Goal: Task Accomplishment & Management: Complete application form

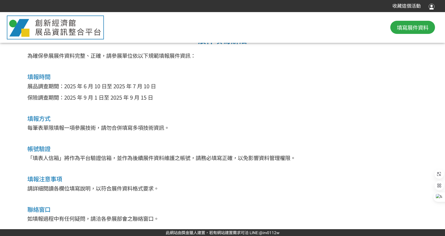
scroll to position [238, 0]
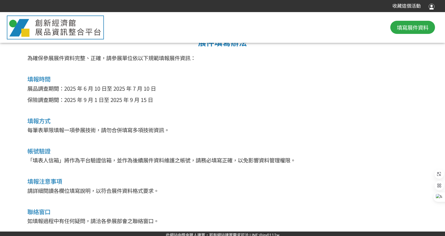
click at [414, 30] on span "填寫展件資料" at bounding box center [413, 27] width 32 height 8
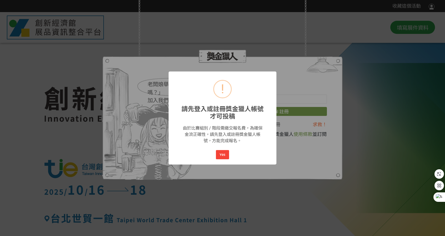
scroll to position [0, 0]
click at [223, 154] on button "Yes" at bounding box center [222, 154] width 13 height 9
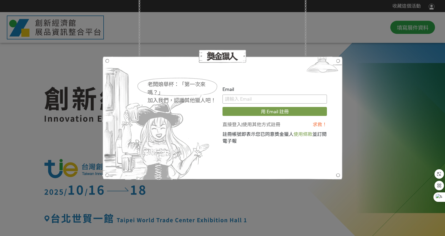
click at [249, 97] on input "text" at bounding box center [275, 99] width 104 height 9
type input "[EMAIL_ADDRESS][DOMAIN_NAME]"
click at [265, 109] on button "用 Email 註冊" at bounding box center [275, 111] width 104 height 9
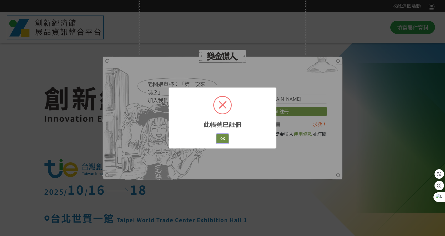
click at [223, 141] on button "OK" at bounding box center [222, 138] width 12 height 9
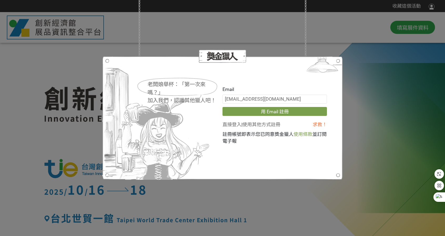
click at [238, 126] on link "直接登入" at bounding box center [232, 125] width 19 height 6
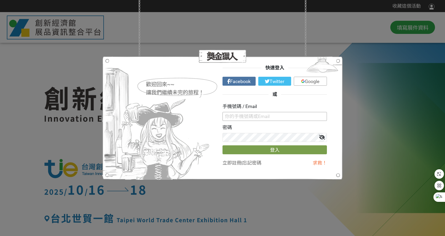
drag, startPoint x: 262, startPoint y: 114, endPoint x: 264, endPoint y: 119, distance: 5.8
click at [262, 114] on input "text" at bounding box center [275, 116] width 104 height 9
type input "[EMAIL_ADDRESS][DOMAIN_NAME]"
click at [223, 145] on button "登入" at bounding box center [275, 149] width 104 height 9
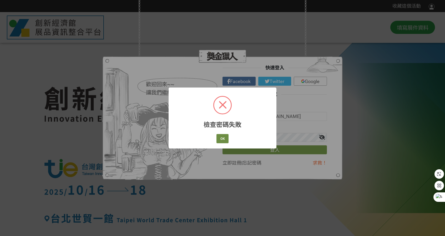
drag, startPoint x: 230, startPoint y: 139, endPoint x: 226, endPoint y: 139, distance: 4.5
click at [230, 139] on div "檢查密碼失敗 × OK Cancel" at bounding box center [223, 118] width 108 height 61
click at [224, 140] on button "OK" at bounding box center [222, 138] width 12 height 9
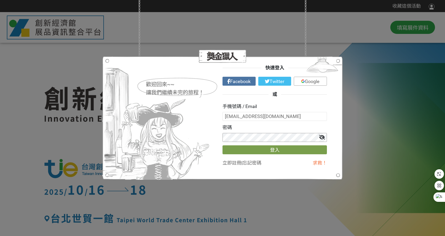
click at [193, 138] on div "歡迎回來~~ 讓我們繼續未完的旅程！ 快速登入 Facebook Twitter Google 或 手機號碼 / Email [EMAIL_ADDRESS][…" at bounding box center [222, 118] width 209 height 108
click at [223, 145] on button "登入" at bounding box center [275, 149] width 104 height 9
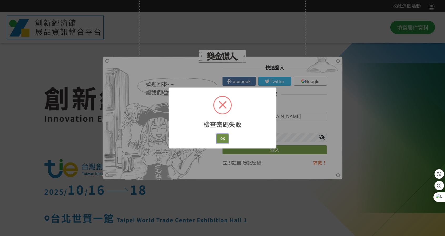
click at [222, 139] on button "OK" at bounding box center [222, 138] width 12 height 9
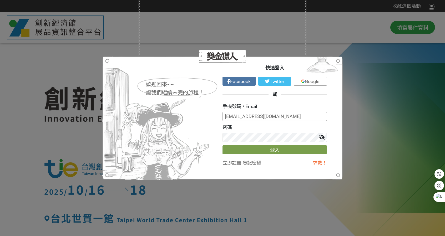
click at [279, 116] on input "[EMAIL_ADDRESS][DOMAIN_NAME]" at bounding box center [275, 116] width 104 height 9
click at [255, 162] on link "忘記密碼" at bounding box center [252, 163] width 19 height 6
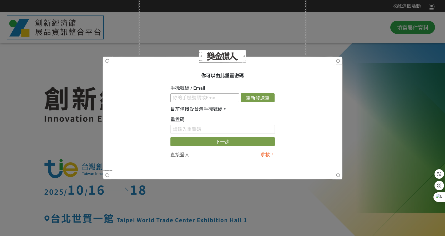
click at [214, 100] on input "text" at bounding box center [204, 97] width 69 height 9
type input "[EMAIL_ADDRESS][DOMAIN_NAME]"
click at [209, 129] on input "text" at bounding box center [222, 129] width 104 height 9
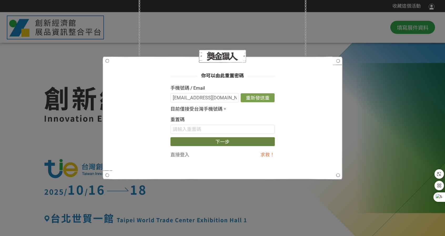
click at [216, 141] on button "下一步" at bounding box center [222, 141] width 104 height 9
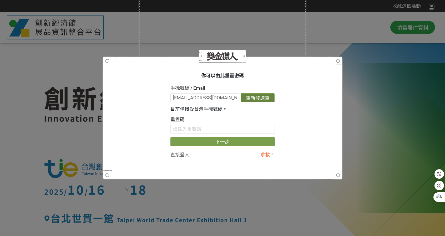
click at [263, 99] on button "重新發送重置信" at bounding box center [258, 97] width 34 height 9
click at [195, 122] on div "重置碼" at bounding box center [222, 125] width 104 height 18
click at [196, 127] on input "text" at bounding box center [222, 129] width 104 height 9
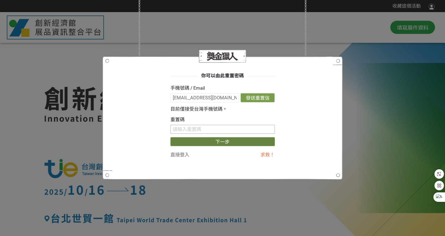
paste input "OENxK3oydzk"
type input "OENxK3oydzk"
click at [220, 139] on button "下一步" at bounding box center [222, 141] width 104 height 9
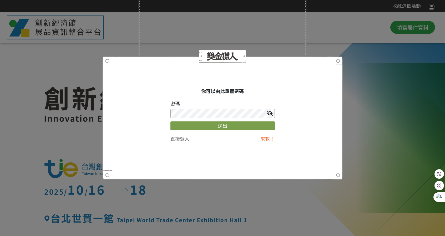
click at [170, 122] on button "送出" at bounding box center [222, 126] width 104 height 9
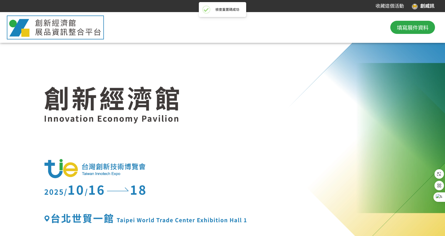
click at [421, 6] on div "創威訊" at bounding box center [423, 6] width 23 height 7
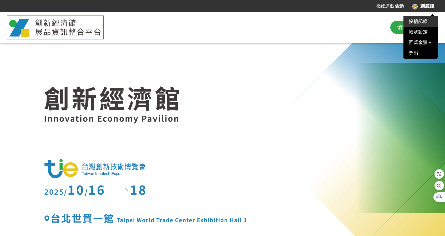
click at [422, 23] on link "投稿記錄" at bounding box center [418, 22] width 19 height 6
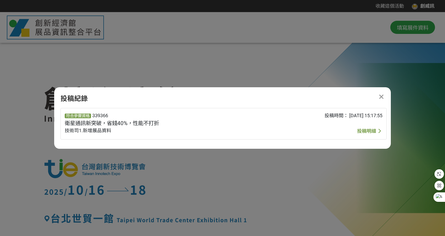
click at [361, 131] on span "投稿明細" at bounding box center [366, 131] width 19 height 6
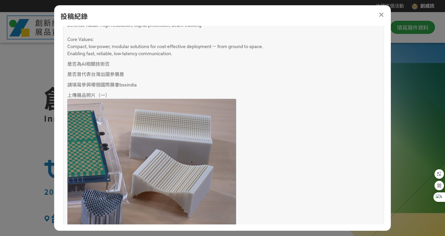
scroll to position [746, 0]
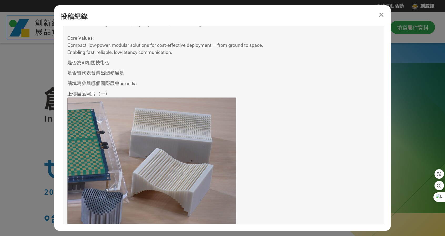
click at [15, 131] on div at bounding box center [222, 137] width 445 height 250
click at [380, 16] on icon at bounding box center [381, 15] width 5 height 7
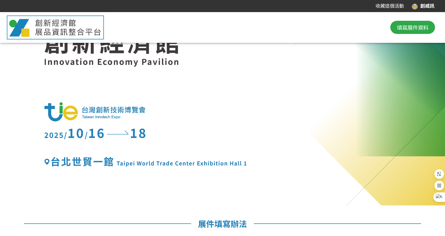
scroll to position [0, 0]
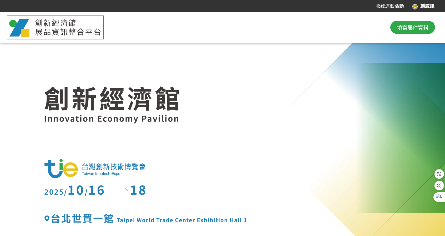
click at [420, 6] on div "創威訊" at bounding box center [423, 6] width 23 height 7
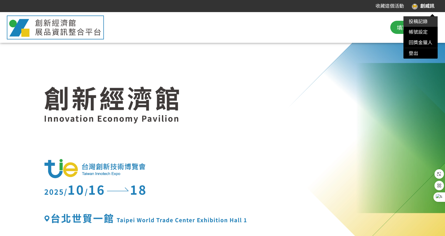
click at [427, 23] on link "投稿記錄" at bounding box center [418, 22] width 19 height 6
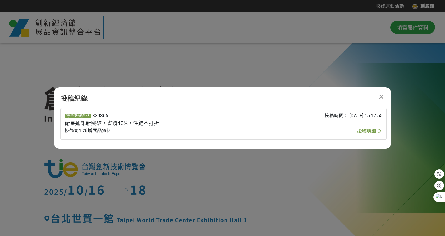
click at [382, 97] on icon at bounding box center [381, 97] width 5 height 7
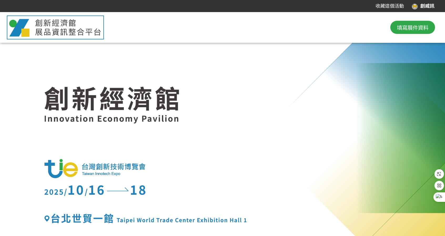
click at [420, 23] on button "填寫展件資料" at bounding box center [412, 27] width 45 height 13
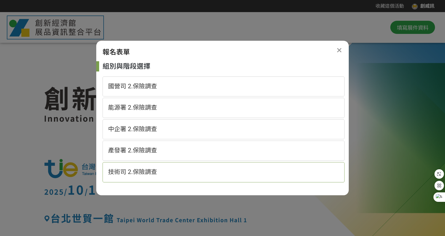
click at [186, 165] on div "技術司 2.保險調查" at bounding box center [224, 172] width 242 height 20
select select "185152:185383"
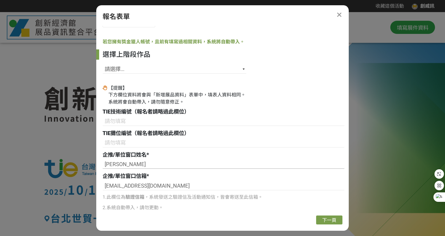
scroll to position [79, 0]
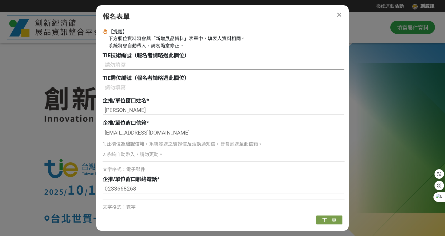
click at [174, 69] on input at bounding box center [224, 65] width 242 height 9
drag, startPoint x: 171, startPoint y: 110, endPoint x: 79, endPoint y: 117, distance: 92.1
click at [79, 117] on div "收藏這個活動 創威訊 此網站由獎金獵人建置，若有網站建置需求 可洽 LINE: @irv0112w 分享 報名表單 組別與階段選擇 國營司 2.保險調查 能源…" at bounding box center [222, 238] width 445 height 477
type input "0"
type input "[PERSON_NAME]"
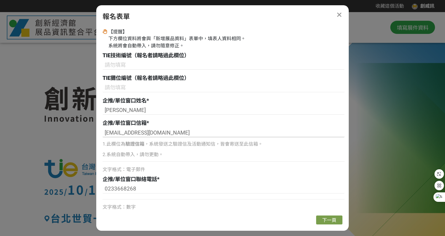
drag, startPoint x: 185, startPoint y: 133, endPoint x: 31, endPoint y: 128, distance: 153.9
click at [33, 128] on div "收藏這個活動 創威訊 此網站由獎金獵人建置，若有網站建置需求 可洽 LINE: @irv0112w 分享 報名表單 組別與階段選擇 國營司 2.保險調查 能源…" at bounding box center [222, 238] width 445 height 477
type input "[EMAIL_ADDRESS][DOMAIN_NAME]"
click at [163, 155] on p "2.系統自動帶入，請勿更動。" at bounding box center [224, 154] width 242 height 7
click at [161, 152] on p "2.系統自動帶入，請勿更動。" at bounding box center [224, 154] width 242 height 7
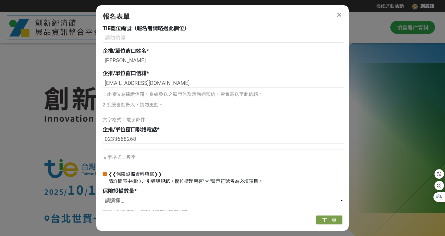
scroll to position [132, 0]
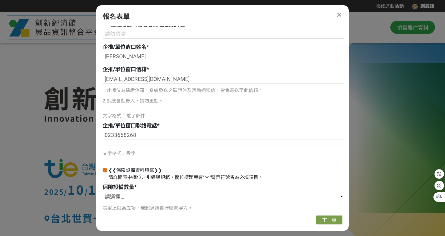
click at [155, 157] on div "文字格式：數字" at bounding box center [224, 153] width 242 height 7
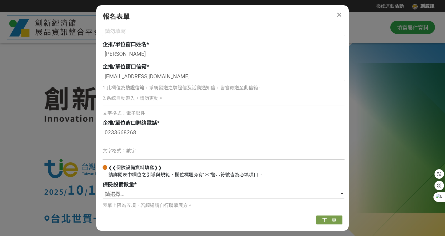
scroll to position [139, 0]
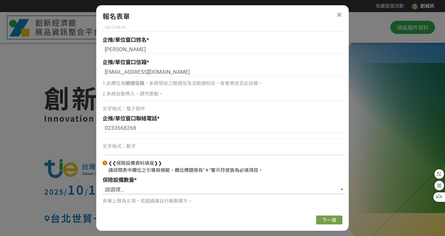
click at [154, 191] on select "請選擇... 1 2 3 4 5" at bounding box center [224, 189] width 242 height 9
click at [103, 185] on select "請選擇... 1 2 3 4 5" at bounding box center [224, 189] width 242 height 9
click at [153, 189] on select "請選擇... 1 2 3 4 5" at bounding box center [224, 189] width 242 height 9
select select "2"
click at [103, 185] on select "請選擇... 1 2 3 4 5" at bounding box center [224, 189] width 242 height 9
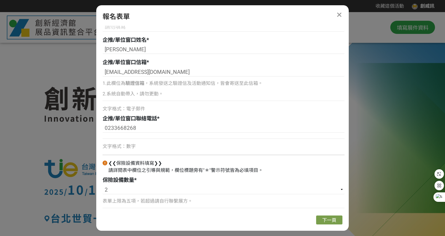
click at [238, 203] on p "表單上限為五項，若超過請自行聯繫展方。" at bounding box center [224, 201] width 242 height 7
click at [319, 219] on button "下一頁" at bounding box center [329, 220] width 26 height 9
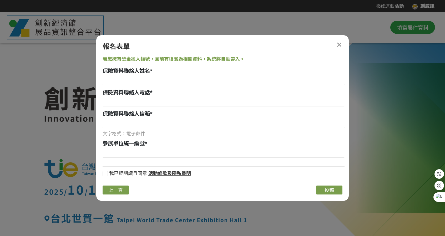
click at [177, 80] on input at bounding box center [224, 80] width 242 height 9
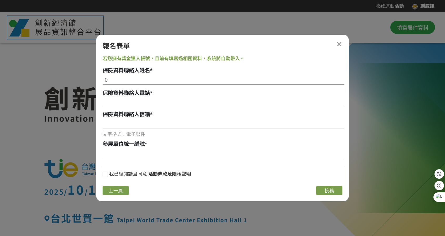
type input "0"
type input "[PERSON_NAME]"
type input "0975057411"
type input "c"
type input "[EMAIL_ADDRESS][DOMAIN_NAME]"
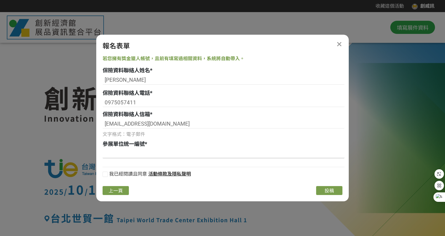
click at [130, 155] on input at bounding box center [224, 153] width 242 height 9
type input "90122200"
click at [105, 175] on div at bounding box center [105, 174] width 5 height 5
checkbox input "true"
click at [327, 189] on span "投稿" at bounding box center [329, 191] width 9 height 6
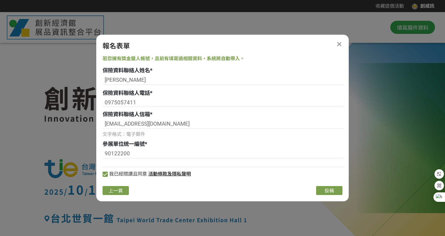
click at [136, 134] on span "文字格式：電子郵件" at bounding box center [124, 135] width 43 height 6
click at [152, 149] on input "90122200" at bounding box center [224, 153] width 242 height 9
drag, startPoint x: 155, startPoint y: 155, endPoint x: 160, endPoint y: 160, distance: 7.3
click at [155, 155] on input "90122200" at bounding box center [224, 153] width 242 height 9
click at [150, 82] on input "[PERSON_NAME]" at bounding box center [224, 80] width 242 height 9
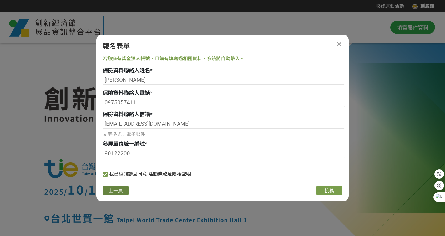
click at [120, 193] on span "上一頁" at bounding box center [116, 191] width 14 height 6
select select "185152:185383"
select select "2"
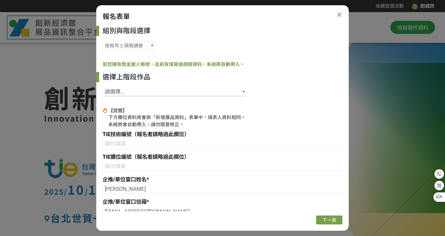
click at [164, 95] on select "請選擇... SID: 339366, 標題: 衛星通訊新突破，省錢40%，性能不打折" at bounding box center [175, 91] width 144 height 9
select select "339366"
click at [103, 87] on select "請選擇... SID: 339366, 標題: 衛星通訊新突破，省錢40%，性能不打折" at bounding box center [175, 91] width 144 height 9
type input "B63"
type input "[PERSON_NAME]"
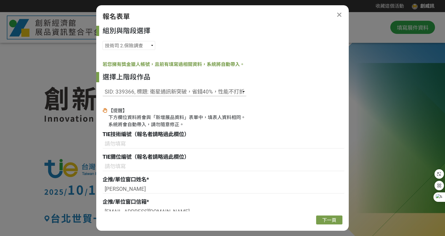
type input "[EMAIL_ADDRESS][DOMAIN_NAME]"
click at [136, 45] on select "國營司 2.保險調查 能源署 2.保險調查 中企署 2.保險調查 產發署 2.保險調查 技術司 2.保險調查" at bounding box center [129, 45] width 53 height 9
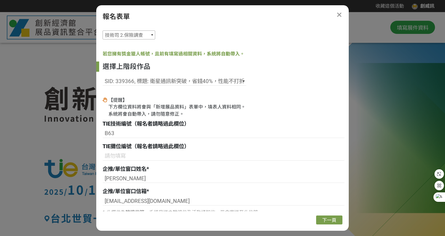
scroll to position [26, 0]
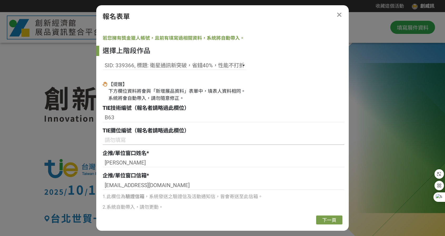
click at [170, 142] on input at bounding box center [224, 140] width 242 height 9
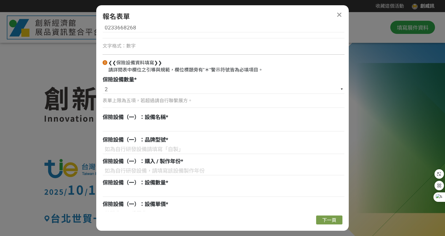
scroll to position [236, 0]
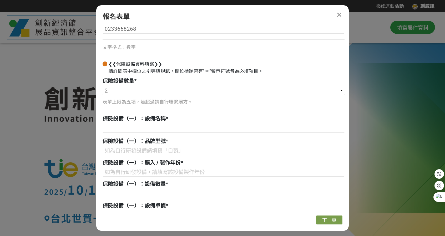
click at [166, 92] on select "請選擇... 1 2 3 4 5" at bounding box center [224, 90] width 242 height 9
click at [103, 86] on select "請選擇... 1 2 3 4 5" at bounding box center [224, 90] width 242 height 9
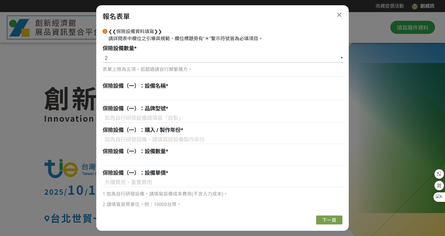
scroll to position [261, 0]
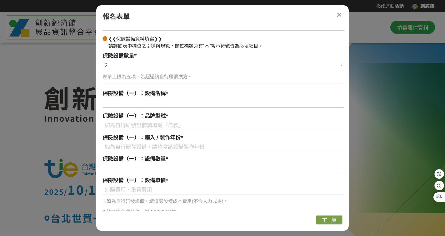
click at [187, 100] on input at bounding box center [224, 103] width 242 height 9
type input "u"
type input "ㄓ"
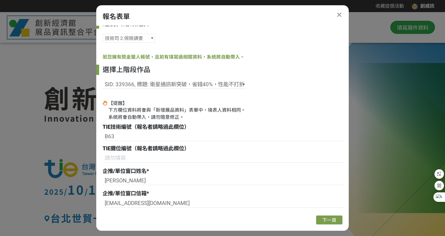
scroll to position [0, 0]
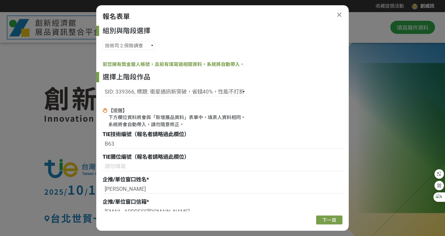
type input "5G mmWave FEM with Lens"
click at [340, 14] on icon at bounding box center [339, 15] width 5 height 7
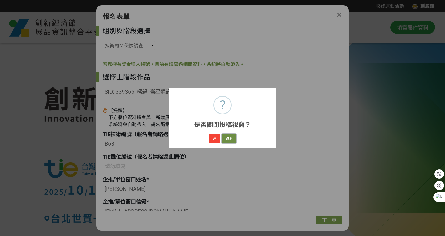
click at [230, 140] on button "取消" at bounding box center [229, 138] width 14 height 9
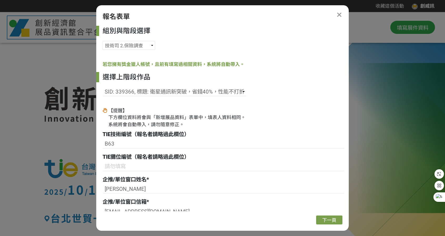
click at [230, 140] on div "? 是否關閉投稿視窗？ × 好 取消" at bounding box center [222, 118] width 445 height 236
click at [342, 16] on div at bounding box center [339, 15] width 6 height 6
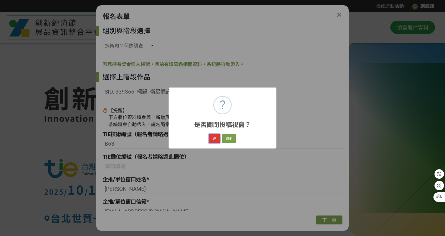
click at [214, 138] on button "好" at bounding box center [214, 138] width 11 height 9
